Goal: Transaction & Acquisition: Purchase product/service

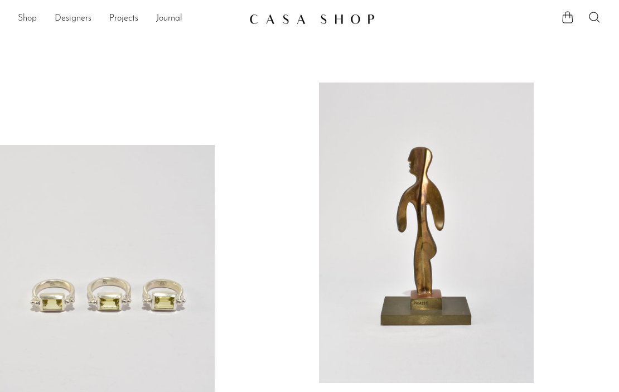
click at [25, 17] on link "Shop" at bounding box center [27, 19] width 19 height 14
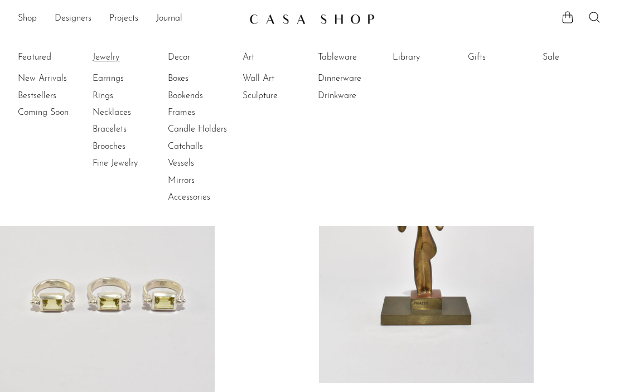
click at [101, 62] on link "Jewelry" at bounding box center [135, 57] width 84 height 12
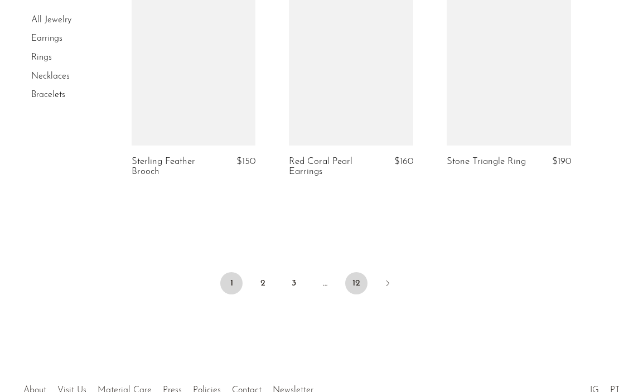
scroll to position [2738, 0]
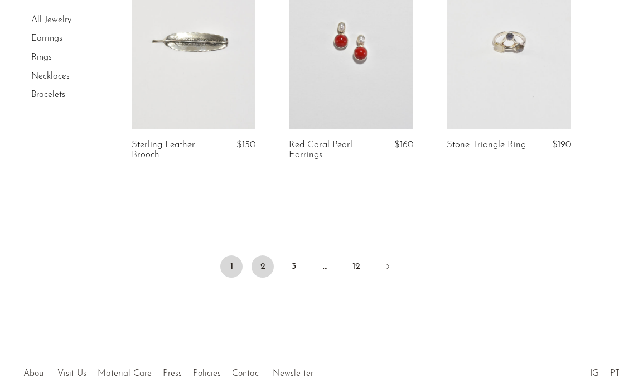
click at [259, 261] on link "2" at bounding box center [262, 266] width 22 height 22
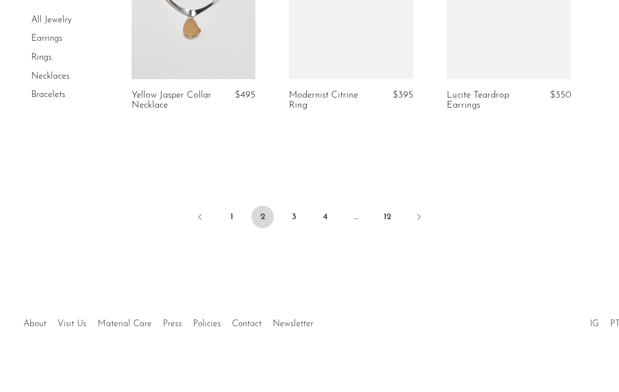
scroll to position [2787, 0]
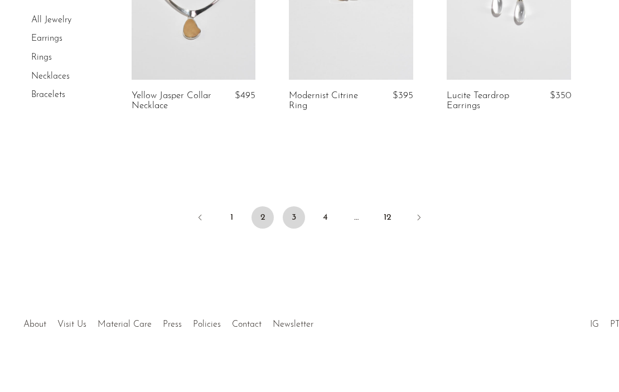
click at [298, 216] on link "3" at bounding box center [294, 217] width 22 height 22
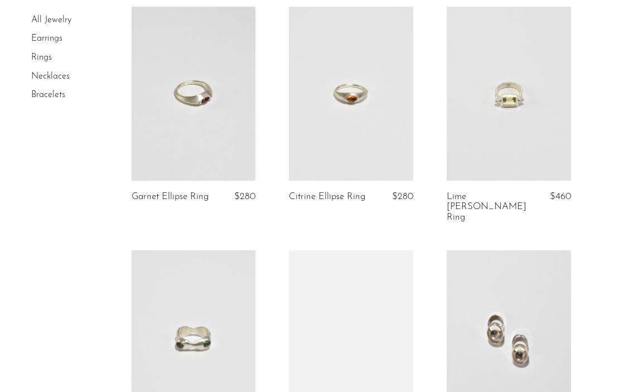
scroll to position [421, 0]
